Goal: Find specific page/section: Find specific page/section

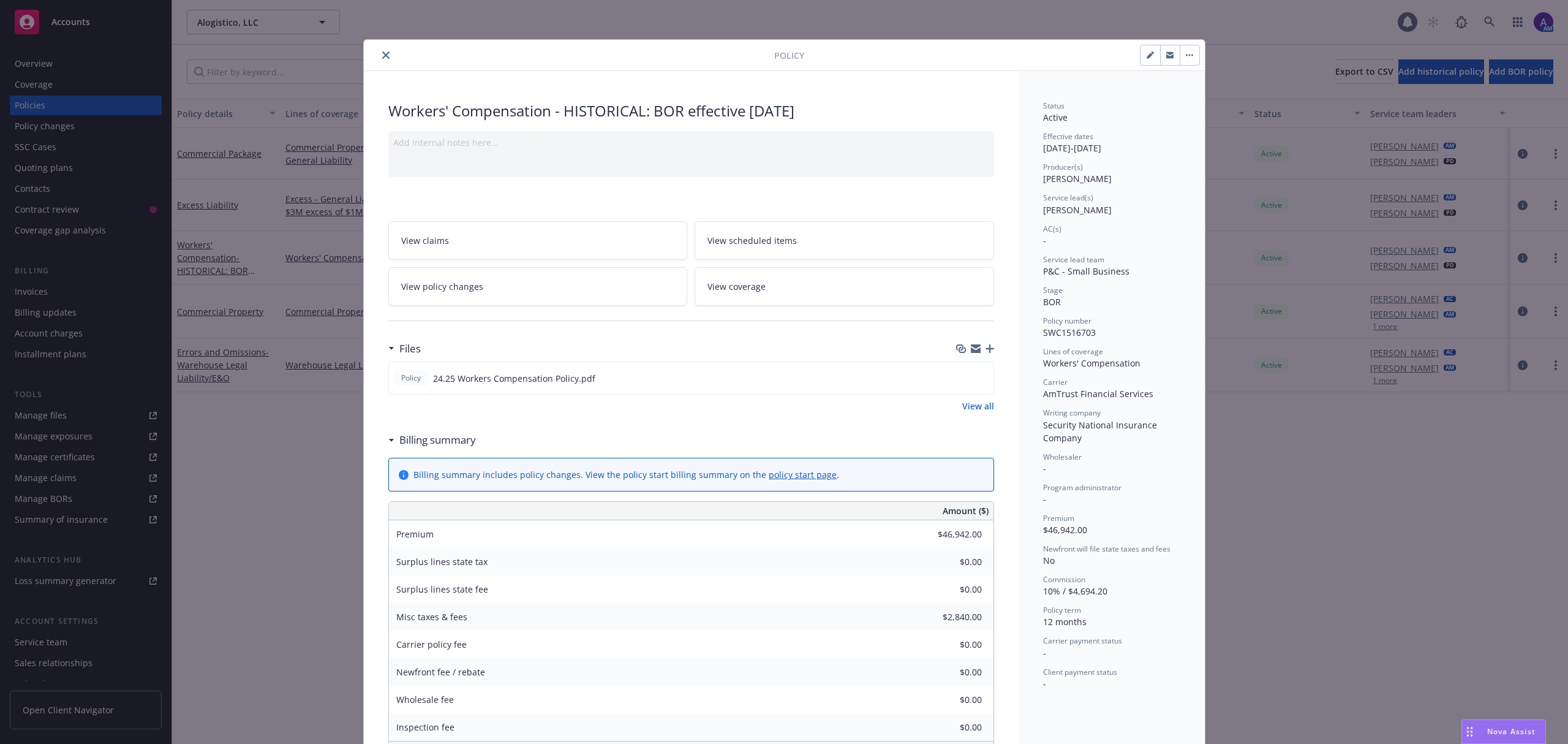
click at [378, 51] on button "close" at bounding box center [386, 55] width 15 height 15
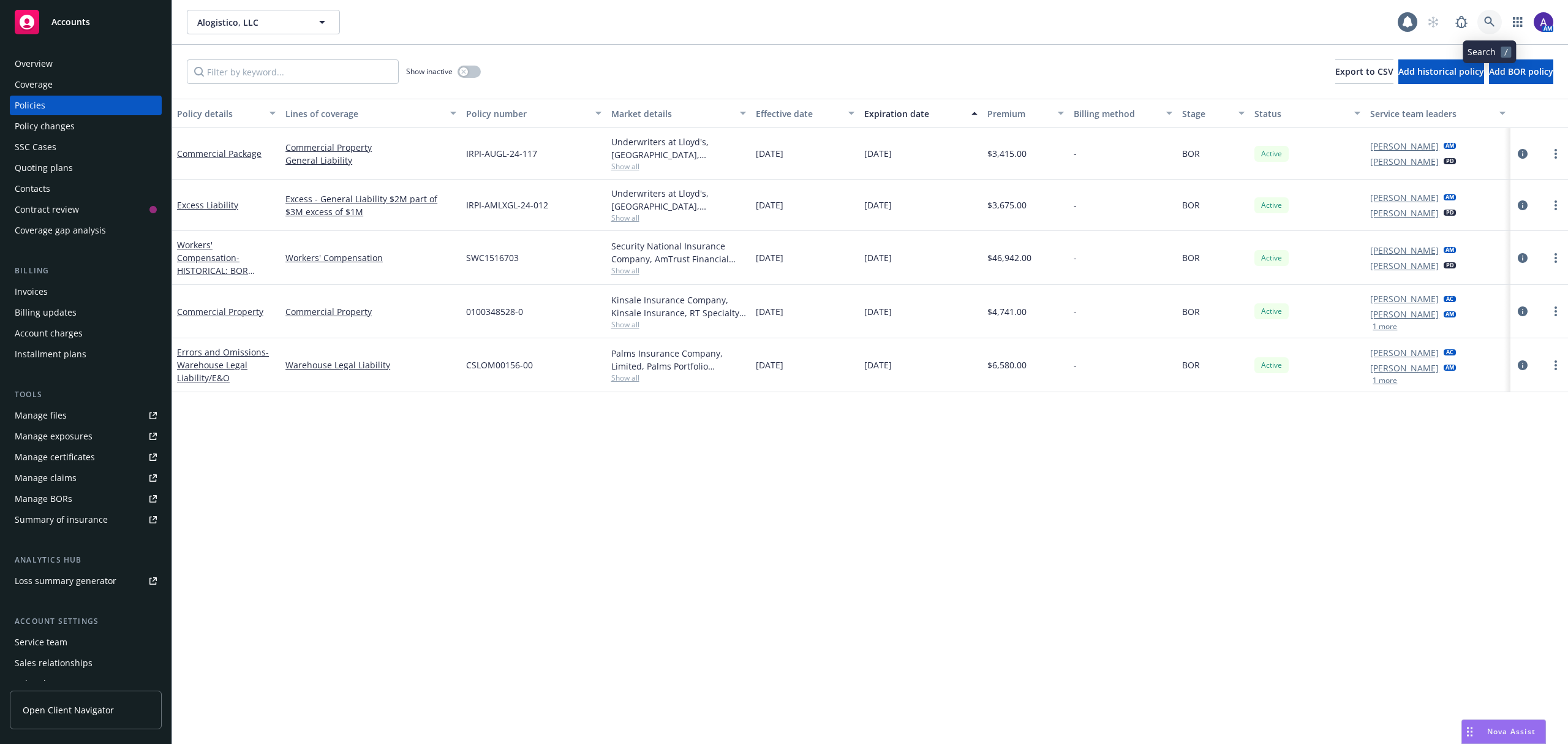
click at [1493, 27] on icon at bounding box center [1489, 21] width 11 height 11
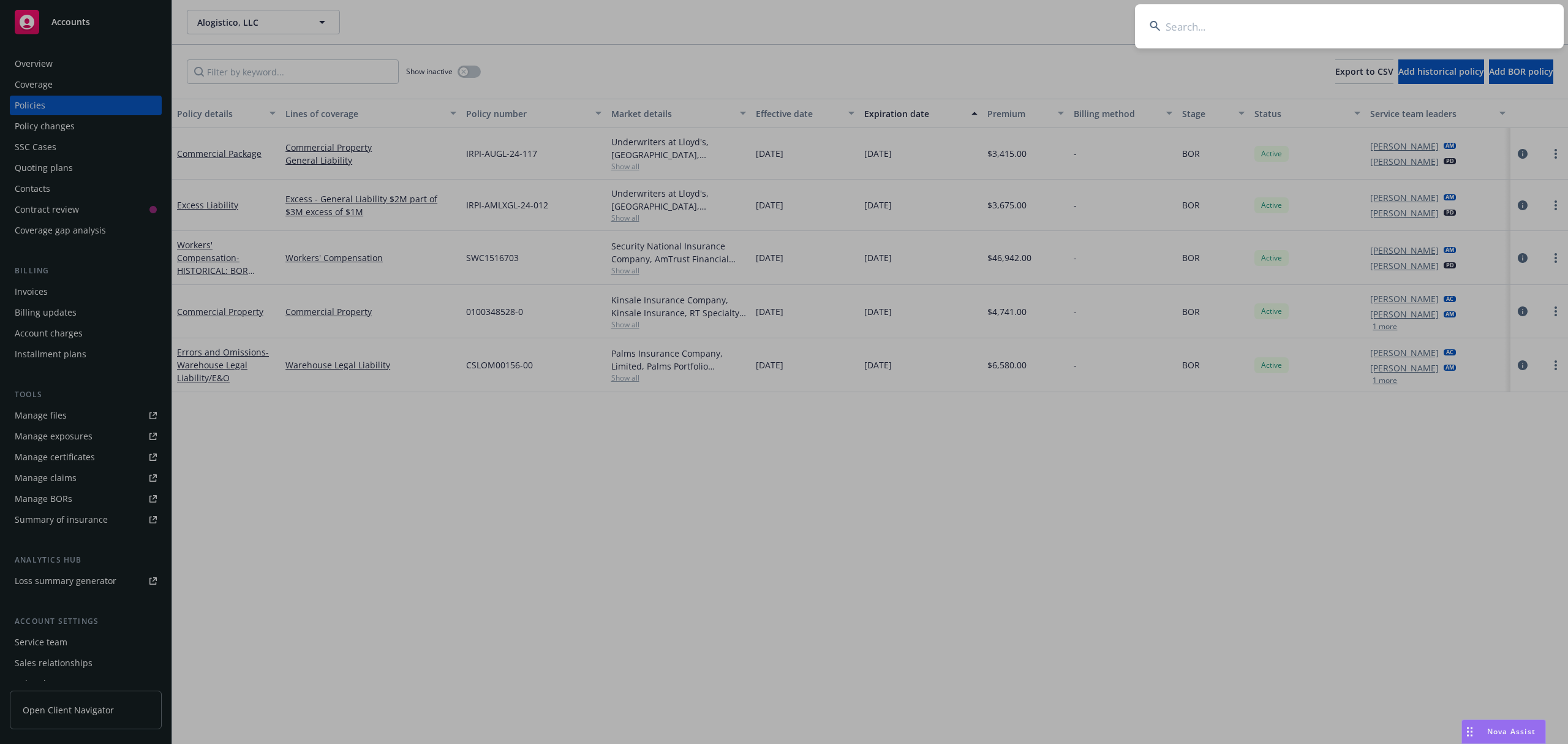
click at [1446, 30] on input at bounding box center [1348, 26] width 429 height 44
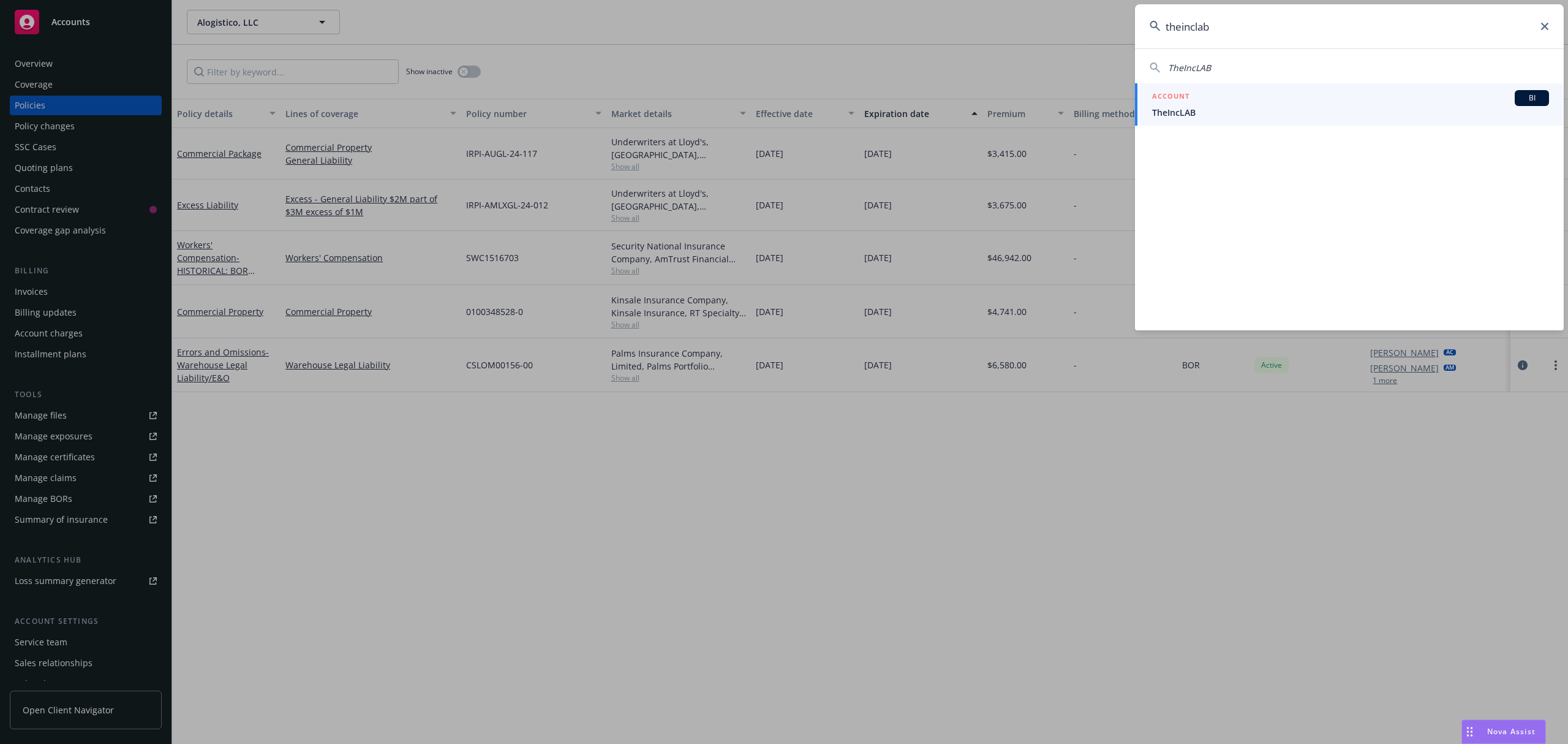
type input "theinclab"
click at [1180, 99] on h5 "ACCOUNT" at bounding box center [1170, 98] width 37 height 15
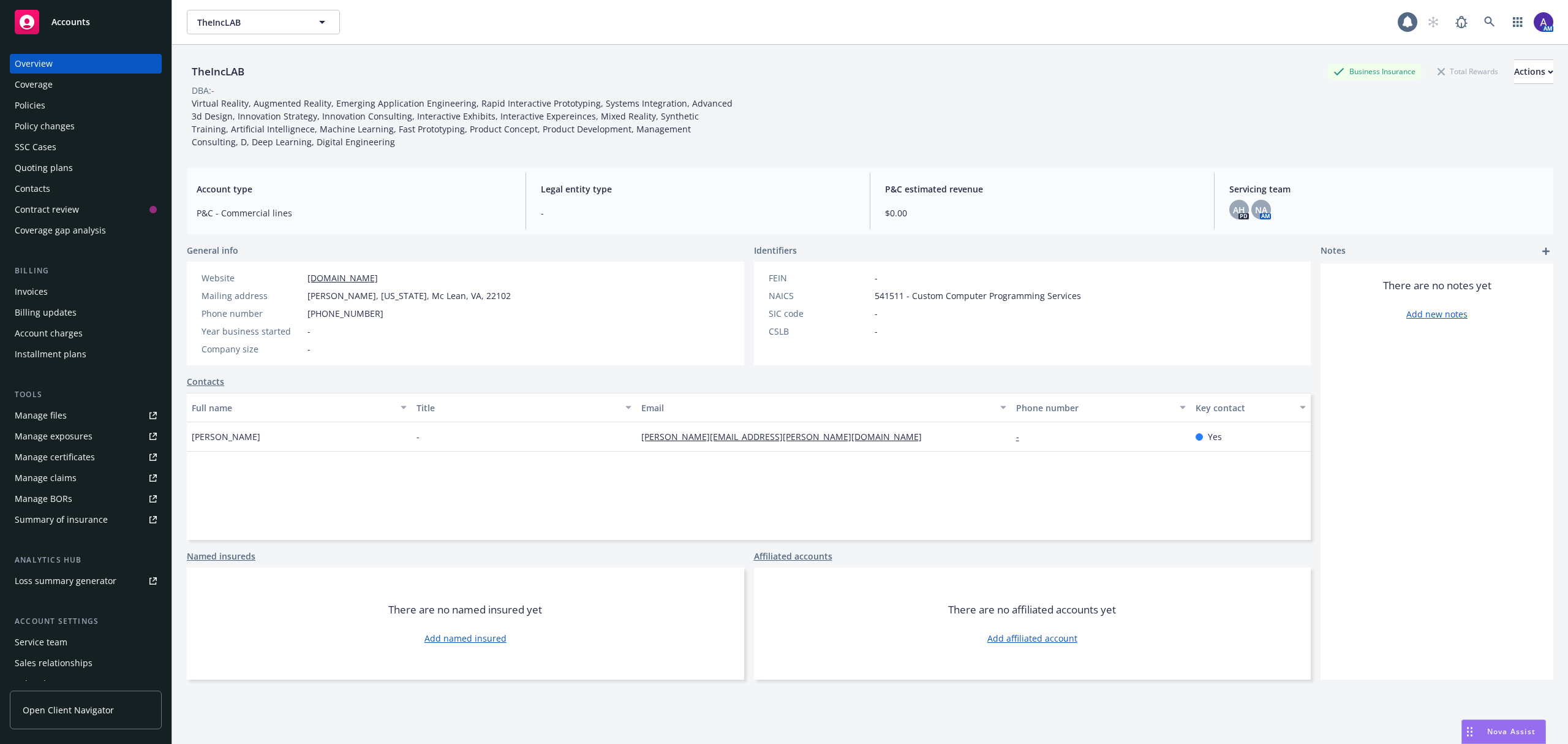
click at [69, 415] on link "Manage files" at bounding box center [86, 416] width 152 height 20
